Goal: Task Accomplishment & Management: Manage account settings

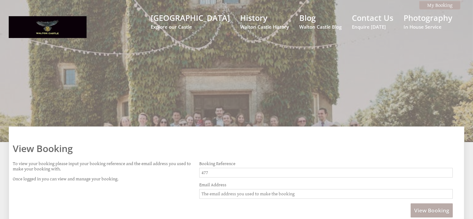
type input "477"
click at [244, 193] on input "Email Address" at bounding box center [326, 194] width 254 height 10
type input "[EMAIL_ADDRESS][DOMAIN_NAME]"
click at [411, 204] on button "View Booking" at bounding box center [432, 211] width 42 height 14
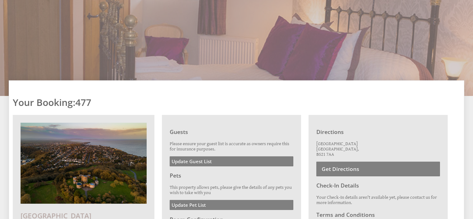
scroll to position [55, 0]
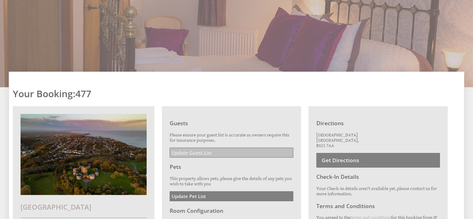
click at [215, 149] on link "Update Guest List" at bounding box center [232, 153] width 124 height 10
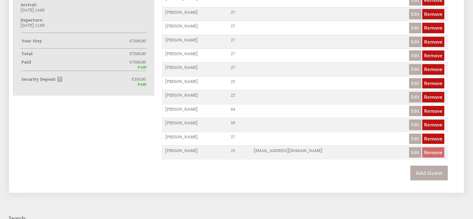
scroll to position [336, 0]
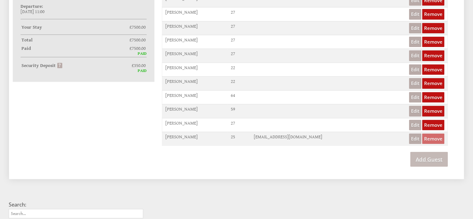
click at [434, 154] on link "Add Guest" at bounding box center [429, 159] width 37 height 15
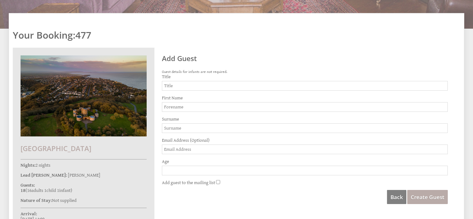
scroll to position [137, 0]
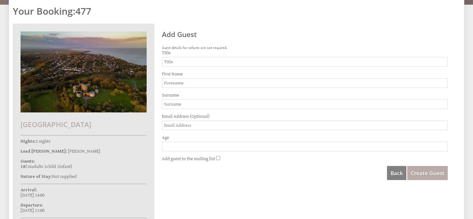
click at [208, 63] on input "Title" at bounding box center [305, 62] width 286 height 10
type input "Mr"
click at [201, 78] on input "First Name" at bounding box center [305, 83] width 286 height 10
type input "Patryk"
click at [180, 101] on input "Surname" at bounding box center [305, 104] width 286 height 10
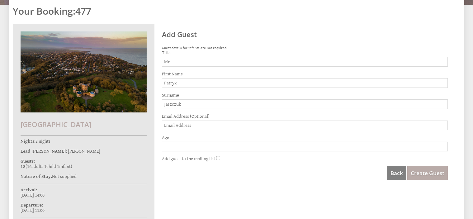
type input "Jaszczuk"
click at [177, 143] on input "Age" at bounding box center [305, 147] width 286 height 10
click at [171, 146] on input "Age" at bounding box center [305, 147] width 286 height 10
type input "35"
click at [428, 175] on span "Create Guest" at bounding box center [428, 173] width 34 height 7
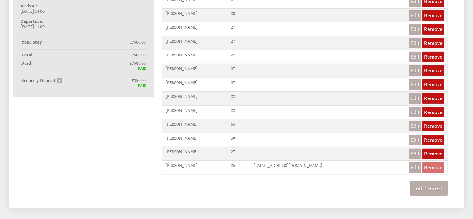
scroll to position [325, 0]
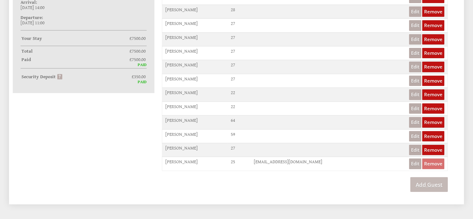
click at [431, 180] on link "Add Guest" at bounding box center [429, 184] width 37 height 15
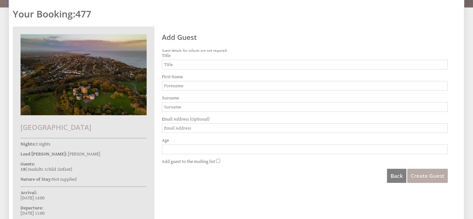
scroll to position [136, 0]
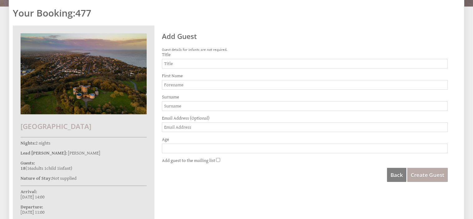
click at [232, 63] on input "Title" at bounding box center [305, 64] width 286 height 10
type input "Mr"
click at [219, 80] on input "First Name" at bounding box center [305, 85] width 286 height 10
type input "Loughlan"
click at [207, 103] on input "Surname" at bounding box center [305, 106] width 286 height 10
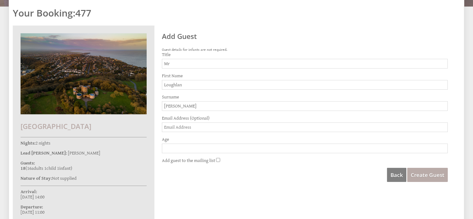
type input "[PERSON_NAME]"
click at [189, 147] on input "Age" at bounding box center [305, 149] width 286 height 10
type input "32"
click at [437, 173] on span "Create Guest" at bounding box center [428, 174] width 34 height 7
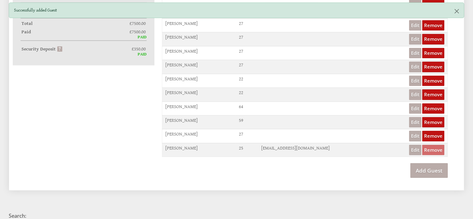
scroll to position [364, 0]
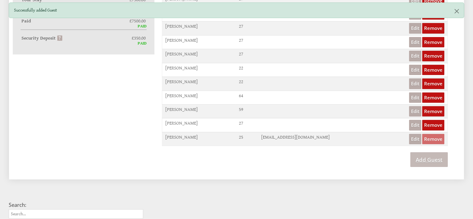
click at [436, 154] on link "Add Guest" at bounding box center [429, 159] width 37 height 15
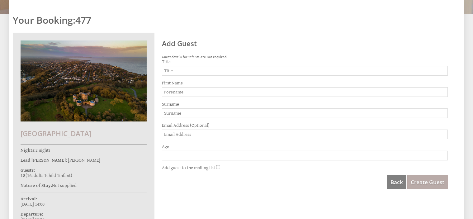
scroll to position [131, 0]
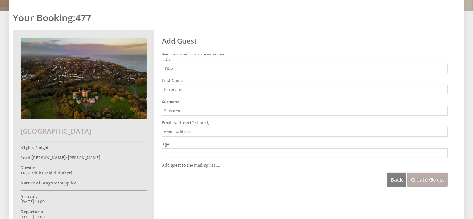
click at [223, 68] on input "Title" at bounding box center [305, 69] width 286 height 10
type input "Mrs"
click at [211, 88] on input "First Name" at bounding box center [305, 90] width 286 height 10
type input "[PERSON_NAME]"
click at [203, 109] on input "Surname" at bounding box center [305, 111] width 286 height 10
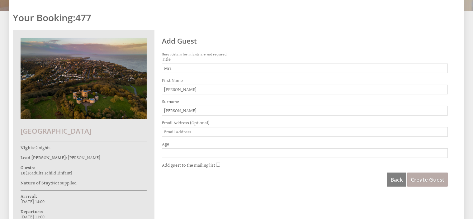
type input "[PERSON_NAME]"
click at [183, 155] on input "Age" at bounding box center [305, 153] width 286 height 10
type input "32"
click at [440, 181] on span "Create Guest" at bounding box center [428, 179] width 34 height 7
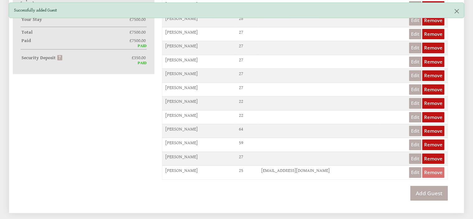
scroll to position [349, 0]
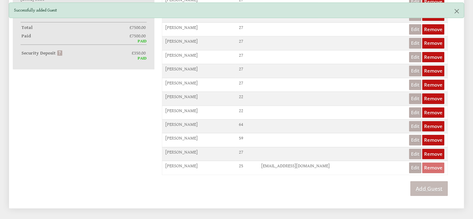
click at [439, 182] on link "Add Guest" at bounding box center [429, 188] width 37 height 15
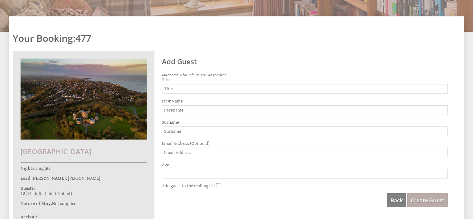
scroll to position [128, 0]
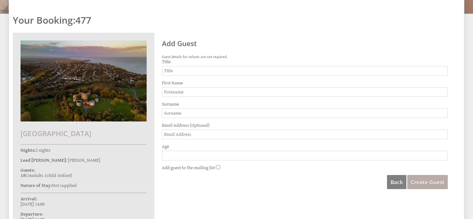
click at [183, 69] on input "Title" at bounding box center [305, 71] width 286 height 10
type input "Master"
click at [187, 94] on input "First Name" at bounding box center [305, 92] width 286 height 10
type input "[PERSON_NAME]"
click at [186, 114] on input "Surname" at bounding box center [305, 113] width 286 height 10
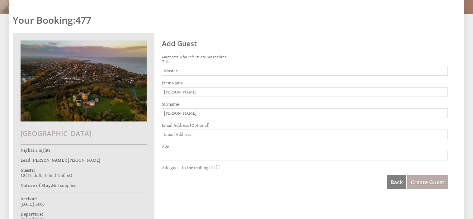
type input "[PERSON_NAME]"
click at [194, 155] on input "Age" at bounding box center [305, 156] width 286 height 10
type input "3"
click at [425, 182] on span "Create Guest" at bounding box center [428, 182] width 34 height 7
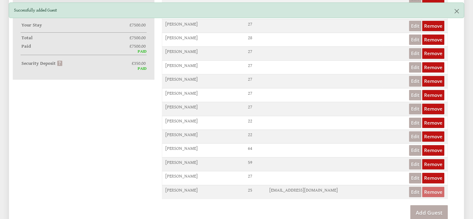
scroll to position [396, 0]
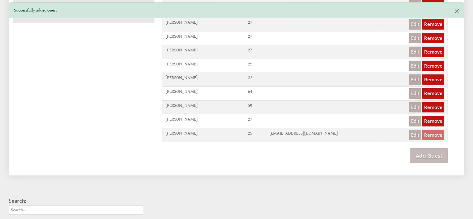
click at [440, 149] on link "Add Guest" at bounding box center [429, 155] width 37 height 15
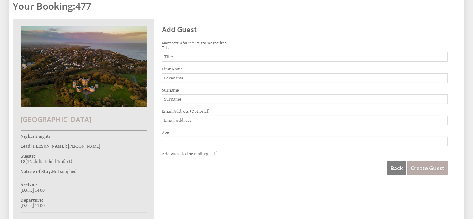
scroll to position [143, 0]
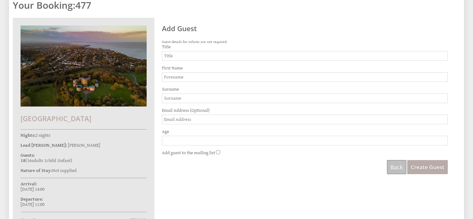
click at [394, 169] on link "Back" at bounding box center [396, 167] width 19 height 14
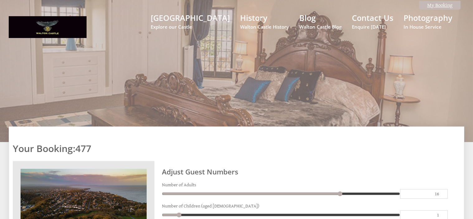
click at [437, 4] on link "My Booking" at bounding box center [440, 5] width 41 height 9
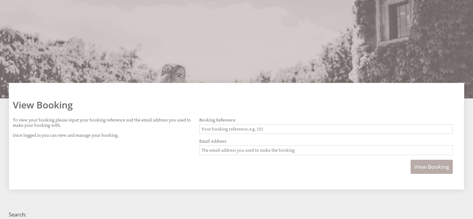
scroll to position [45, 0]
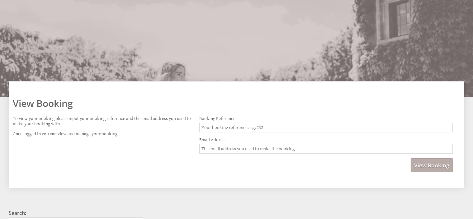
click at [217, 128] on input "Booking Reference" at bounding box center [326, 128] width 254 height 10
type input "477"
click at [221, 149] on input "Email Address" at bounding box center [326, 149] width 254 height 10
type input "[EMAIL_ADDRESS][DOMAIN_NAME]"
click at [411, 158] on button "View Booking" at bounding box center [432, 165] width 42 height 14
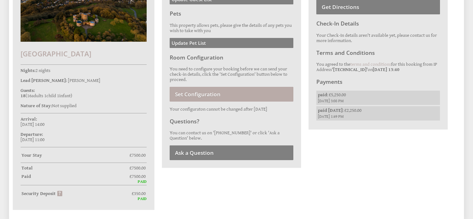
scroll to position [210, 0]
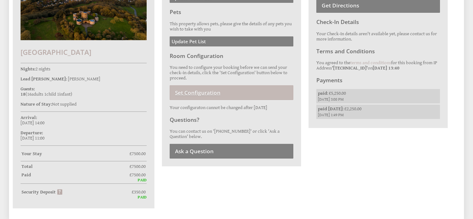
click at [221, 91] on link "Set Configuration" at bounding box center [232, 92] width 124 height 15
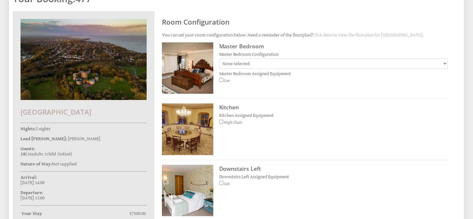
scroll to position [152, 0]
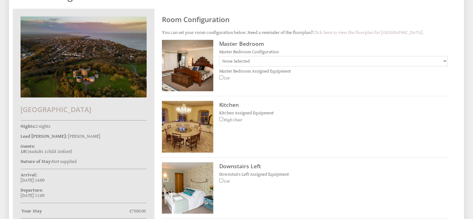
click at [381, 59] on select "None Selected Super Kingsized bed with room for additional fold out beds/cot be…" at bounding box center [333, 61] width 229 height 10
click at [410, 43] on h3 "Master Bedroom" at bounding box center [333, 43] width 229 height 7
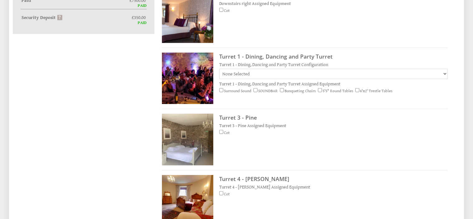
scroll to position [397, 0]
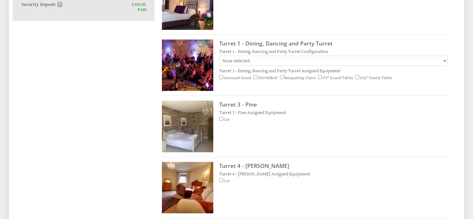
click at [220, 76] on input "Surround Sound" at bounding box center [221, 77] width 4 height 4
checkbox input "true"
click at [255, 75] on input "SOUNDBAR" at bounding box center [256, 77] width 4 height 4
checkbox input "true"
click at [283, 76] on input "Banqueting Chairs" at bounding box center [282, 77] width 4 height 4
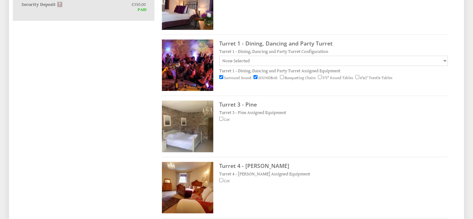
checkbox input "true"
click at [360, 75] on input "6'x2' Trestle Tables" at bounding box center [358, 77] width 4 height 4
checkbox input "true"
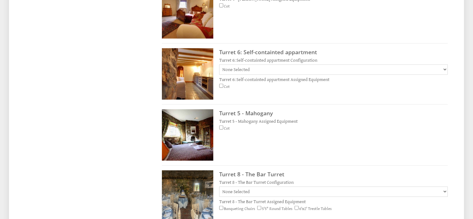
scroll to position [574, 0]
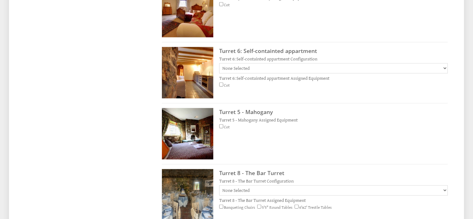
click at [220, 84] on input "Cot" at bounding box center [221, 85] width 4 height 4
checkbox input "true"
click at [381, 66] on select "None Selected Check in/out will depend your arrival/departure date, depending o…" at bounding box center [333, 68] width 229 height 10
select select "135"
click at [219, 63] on select "None Selected Check in/out will depend your arrival/departure date, depending o…" at bounding box center [333, 68] width 229 height 10
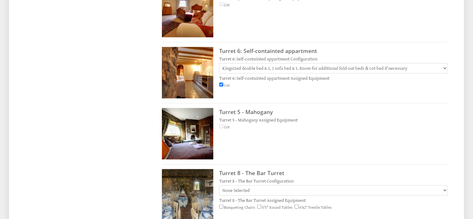
click at [266, 88] on div "Cot" at bounding box center [333, 86] width 229 height 7
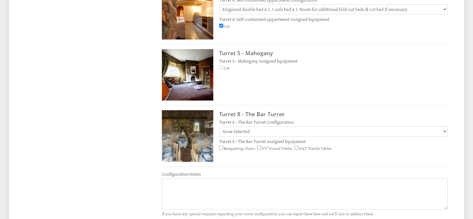
scroll to position [637, 0]
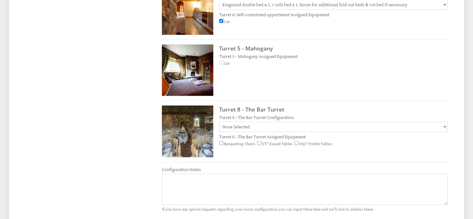
click at [368, 126] on select "None Selected Reception x 80 Dining up to 40 sit down Theatre Style x 60 Boardr…" at bounding box center [333, 127] width 229 height 10
select select "558"
click at [219, 122] on select "None Selected Reception x 80 Dining up to 40 sit down Theatre Style x 60 Boardr…" at bounding box center [333, 127] width 229 height 10
click at [220, 141] on input "Banqueting Chairs" at bounding box center [221, 143] width 4 height 4
checkbox input "true"
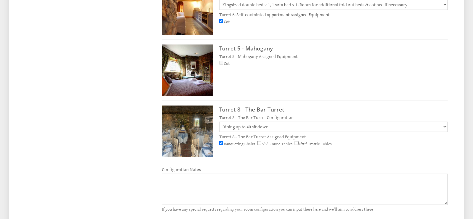
click at [259, 141] on input "5'5" Round Tables" at bounding box center [259, 143] width 4 height 4
checkbox input "true"
click at [297, 142] on input "6'x2' Trestle Tables" at bounding box center [297, 143] width 4 height 4
checkbox input "true"
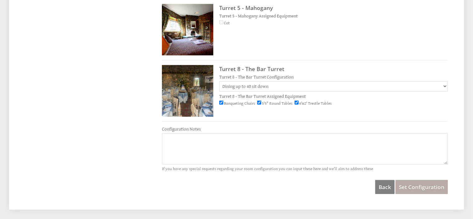
scroll to position [687, 0]
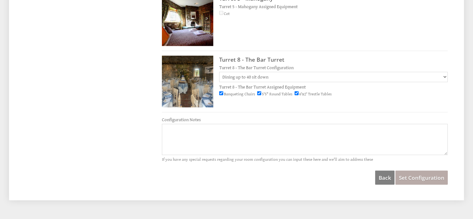
click at [225, 145] on textarea "Configuration Notes" at bounding box center [305, 139] width 286 height 31
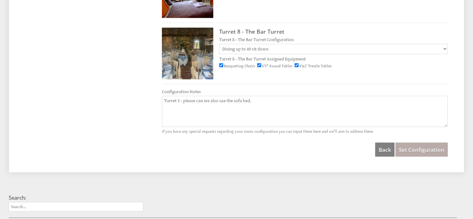
scroll to position [716, 0]
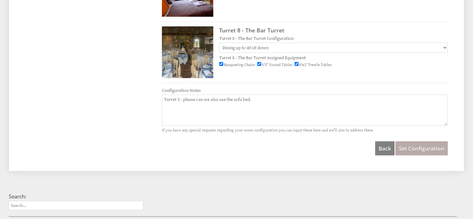
click at [180, 95] on textarea "Turret 3 - please can we also use the sofa bed." at bounding box center [305, 110] width 286 height 31
click at [259, 98] on textarea "Turret 3 or 4 - please can we also use the sofa bed." at bounding box center [305, 110] width 286 height 31
click at [294, 99] on textarea "Turret 3 or 4 - please can we also use the sofa bed/camp bed." at bounding box center [305, 110] width 286 height 31
drag, startPoint x: 294, startPoint y: 99, endPoint x: 160, endPoint y: 103, distance: 134.4
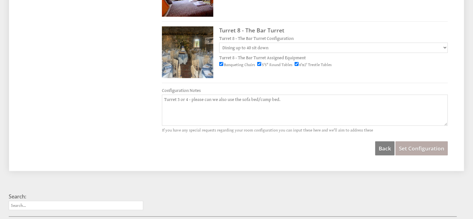
type textarea "Turret 3 or 4 - please can we also use the sofa bed/camp bed."
click at [278, 99] on textarea "Turret 3 or 4 - please can we also use the sofa bed/camp bed." at bounding box center [305, 110] width 286 height 31
drag, startPoint x: 283, startPoint y: 99, endPoint x: 162, endPoint y: 96, distance: 121.0
click at [162, 96] on textarea "Turret 3 or 4 - please can we also use the sofa bed/camp bed." at bounding box center [305, 110] width 286 height 31
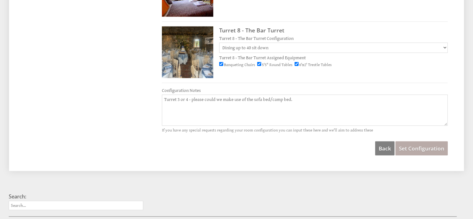
click at [188, 96] on textarea "Turret 3 or 4 - please could we make use of the sofa bed/camp bed." at bounding box center [305, 110] width 286 height 31
click at [400, 98] on textarea "Turret 3 or 4 (sorry cannot remember which one, we think it is 3) - please coul…" at bounding box center [305, 110] width 286 height 31
type textarea "Turret 3 or 4 (sorry cannot remember which one, we think it is 3) - please coul…"
click at [428, 151] on span "Set Configuration" at bounding box center [422, 148] width 46 height 7
